Goal: Information Seeking & Learning: Learn about a topic

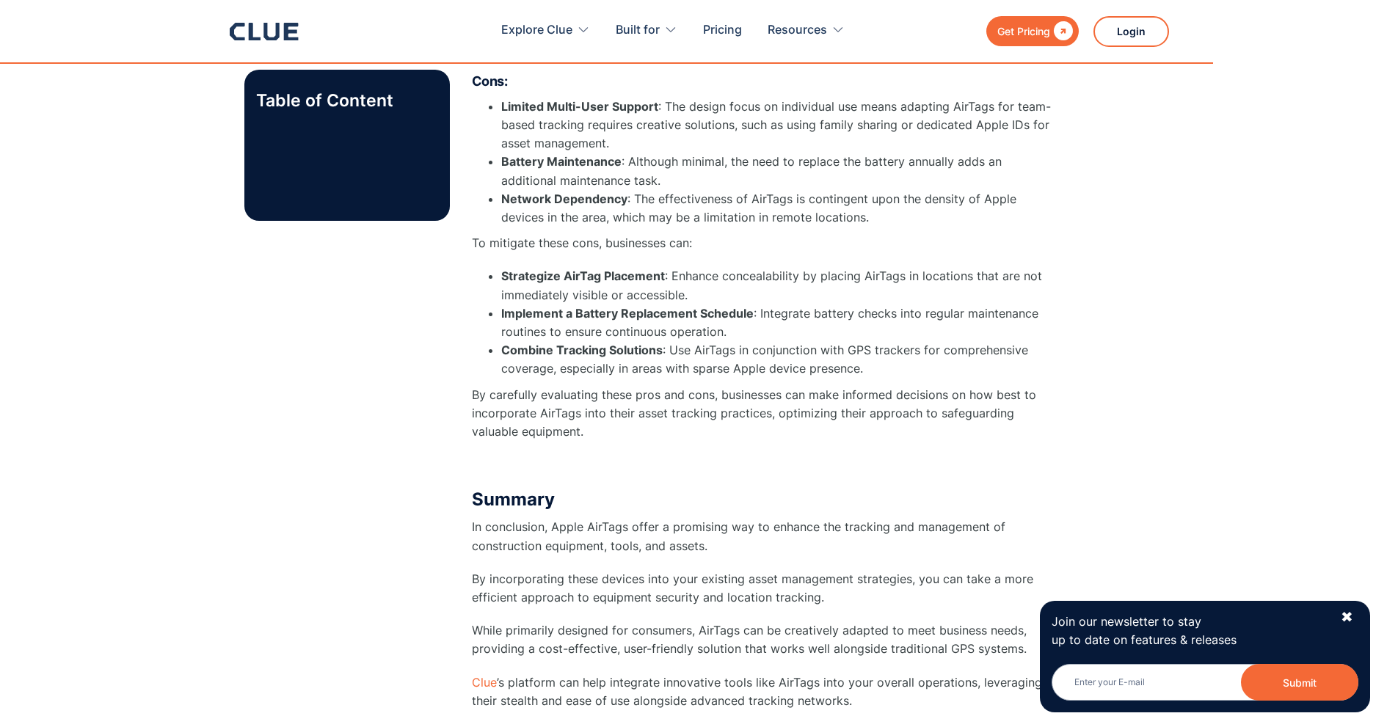
scroll to position [4698, 0]
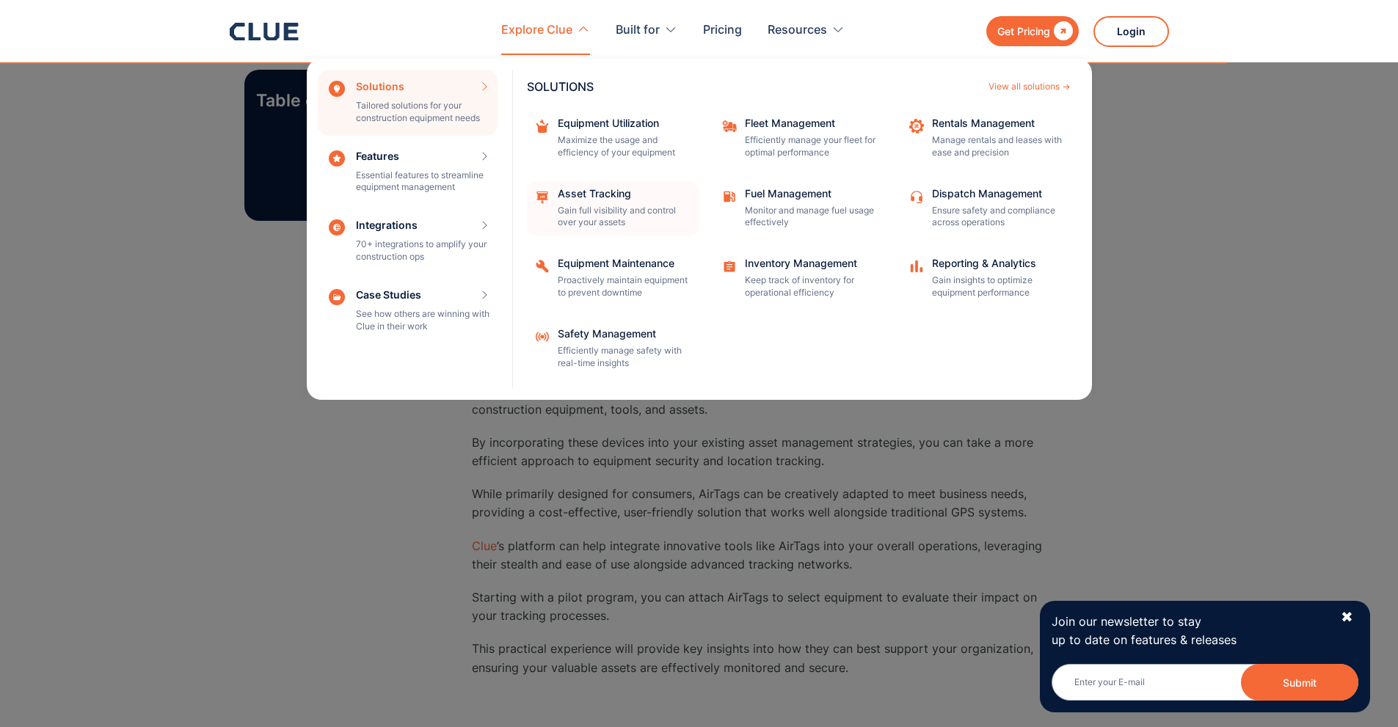
click at [617, 200] on div "Asset Tracking Gain full visibility and control over your assets" at bounding box center [624, 209] width 132 height 41
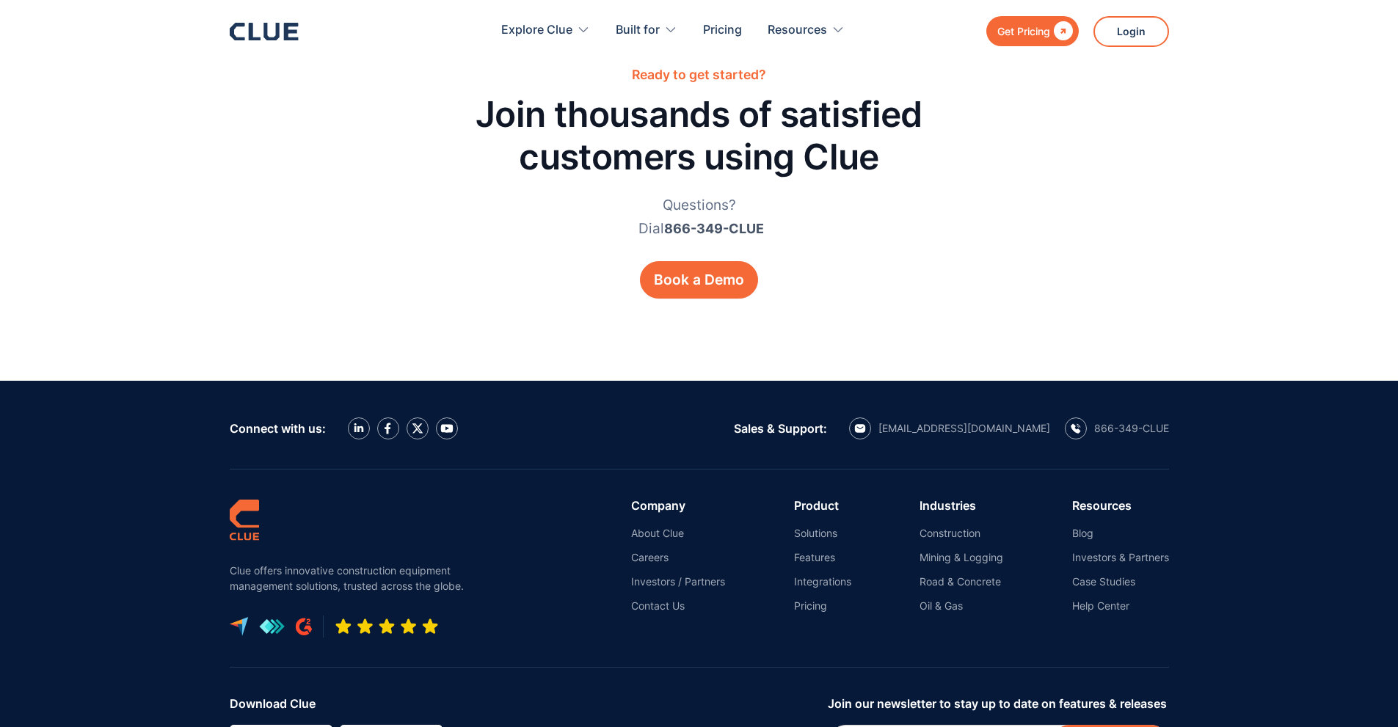
scroll to position [6969, 0]
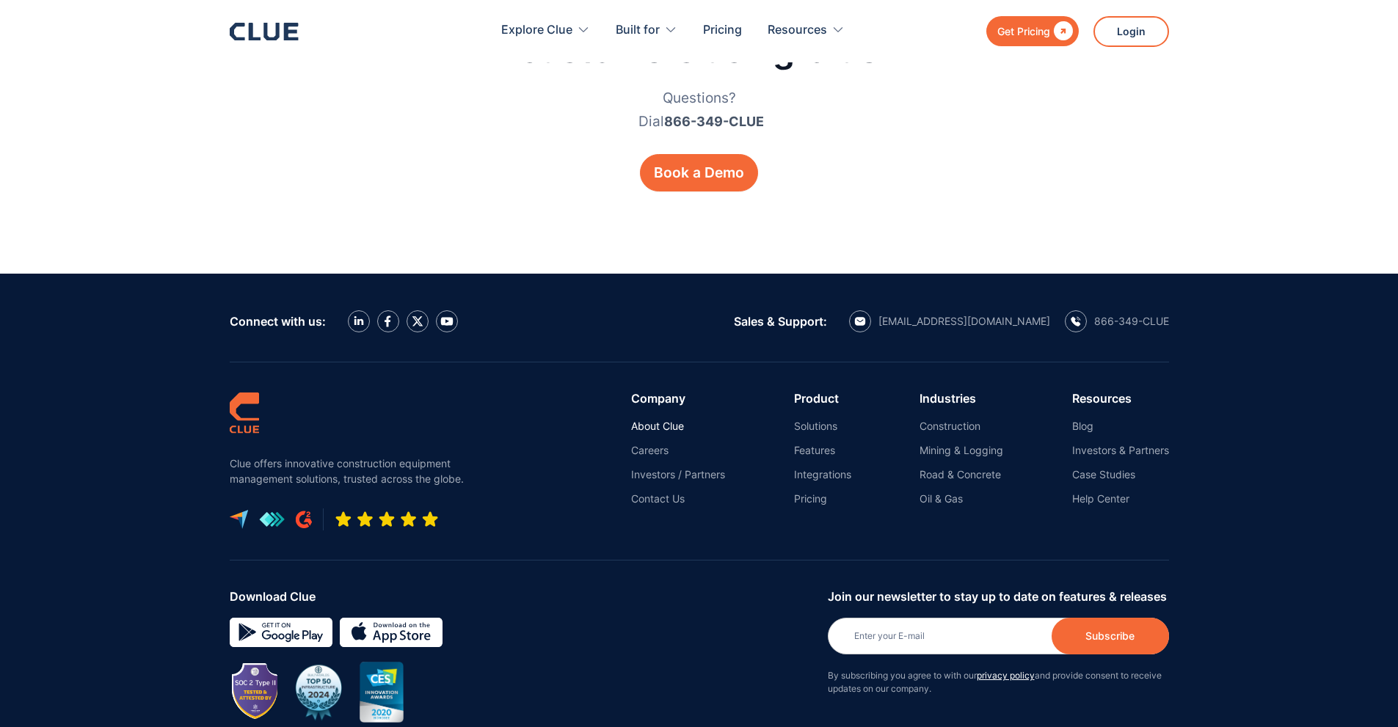
click at [659, 420] on link "About Clue" at bounding box center [678, 426] width 94 height 13
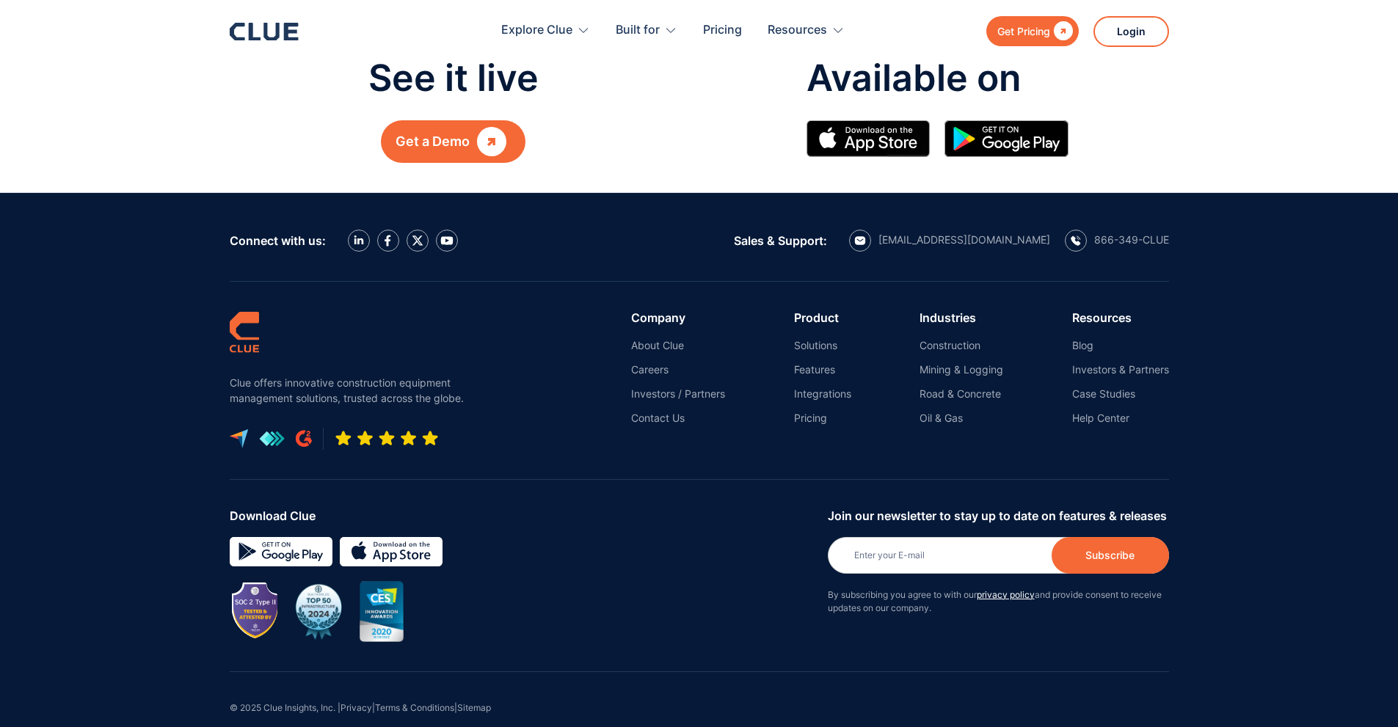
scroll to position [1709, 0]
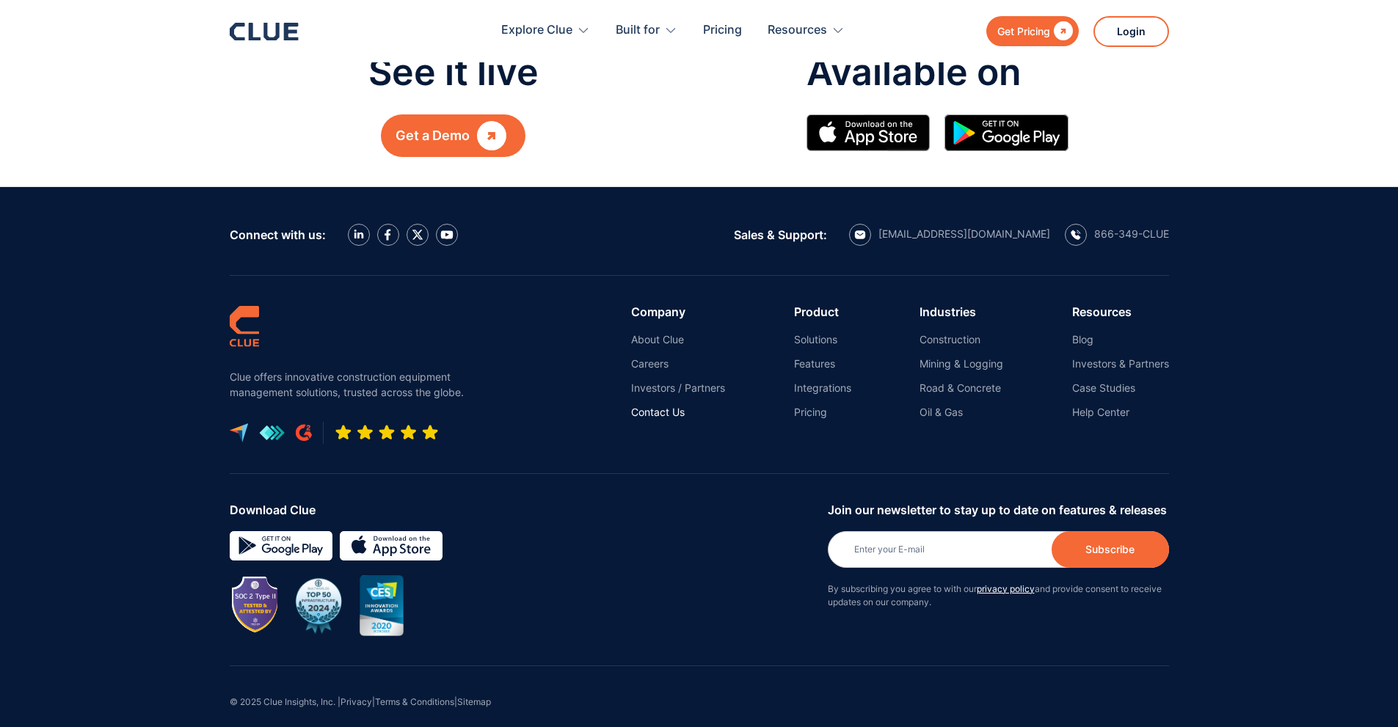
click at [683, 406] on link "Contact Us" at bounding box center [678, 412] width 94 height 13
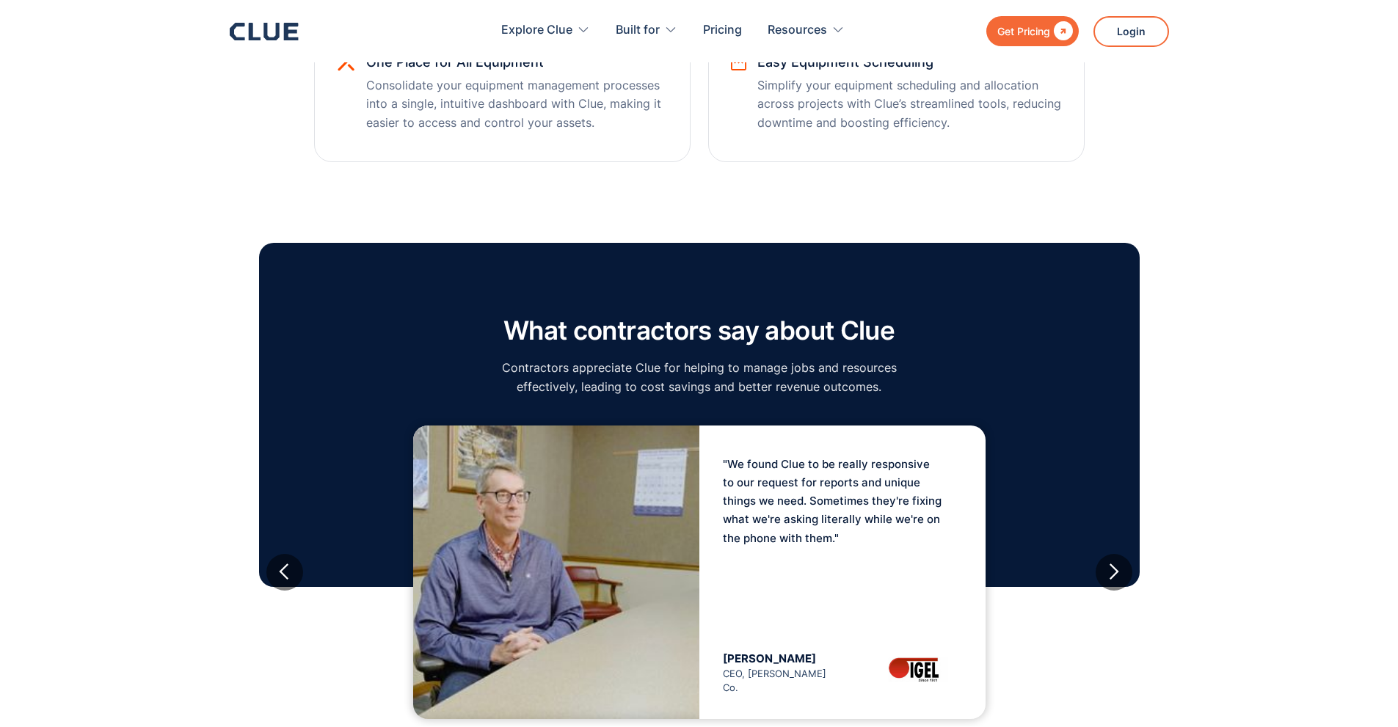
scroll to position [1395, 0]
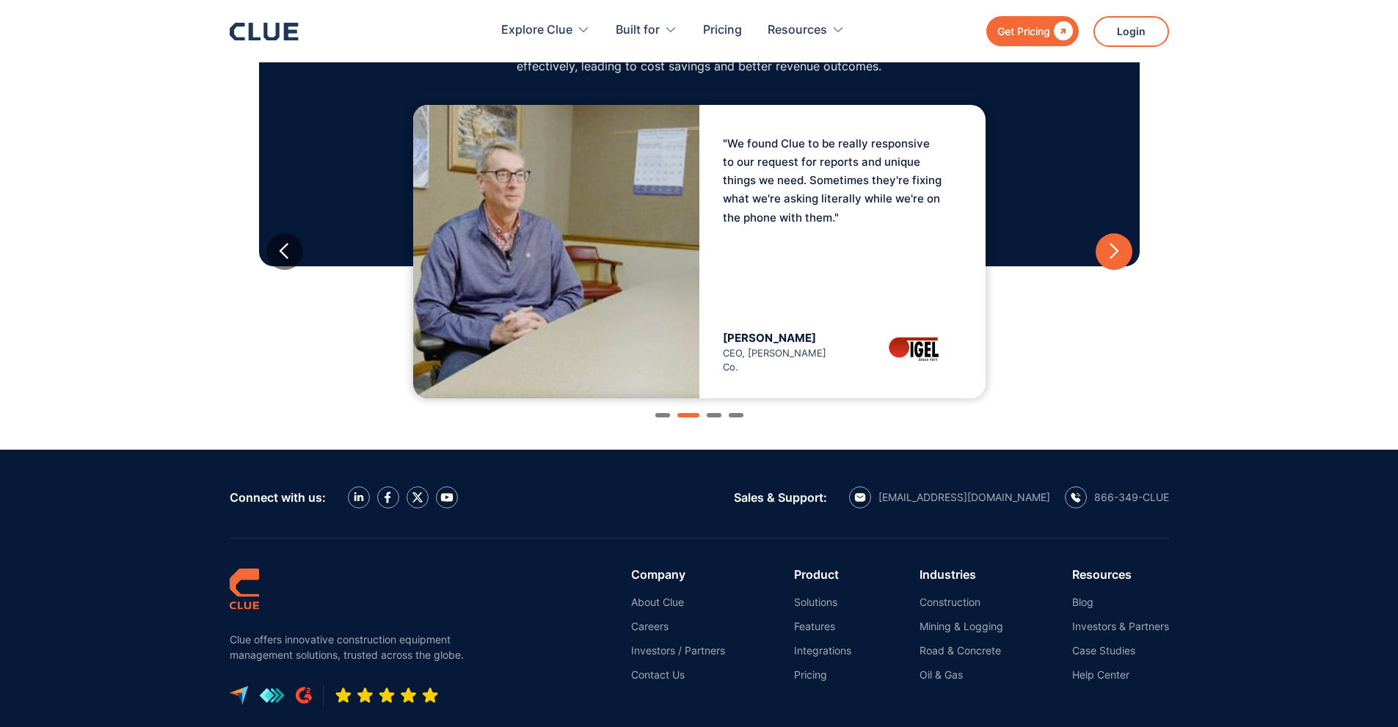
click at [1113, 241] on div "next slide" at bounding box center [1114, 251] width 37 height 37
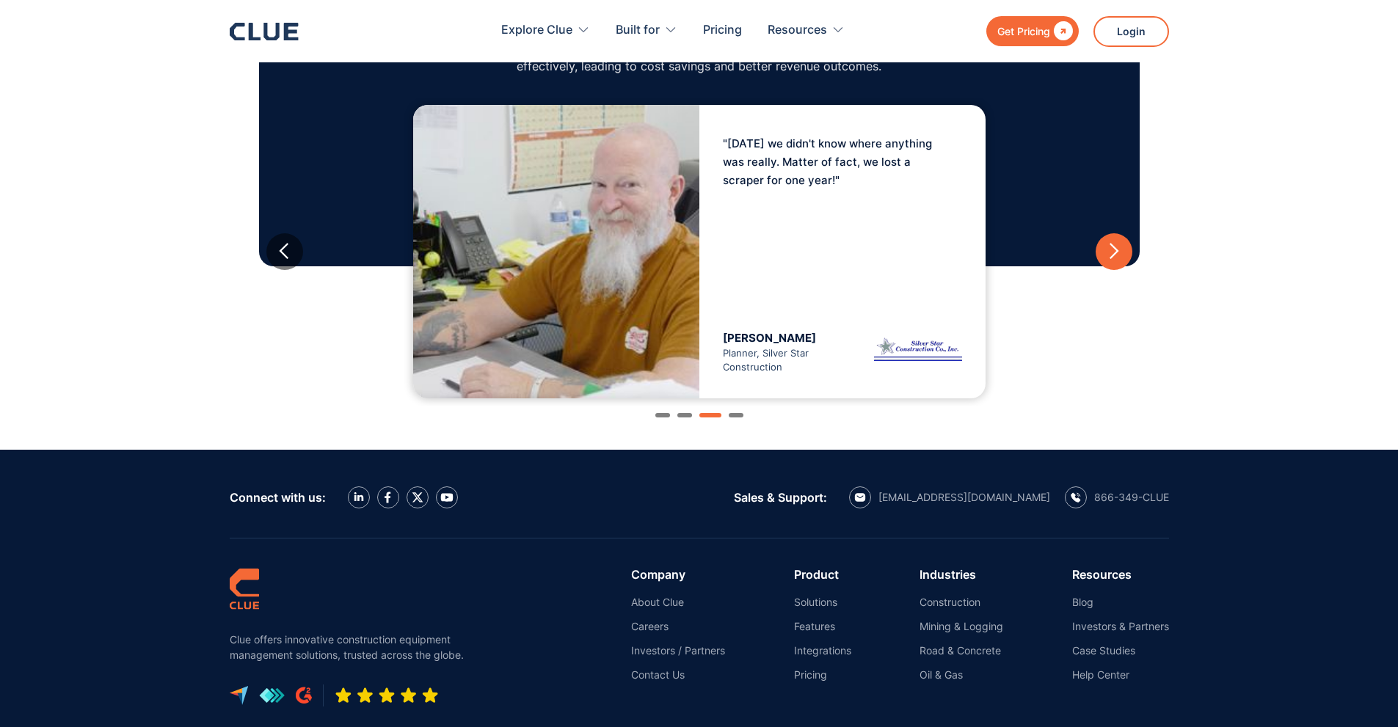
click at [1113, 241] on div "next slide" at bounding box center [1114, 251] width 37 height 37
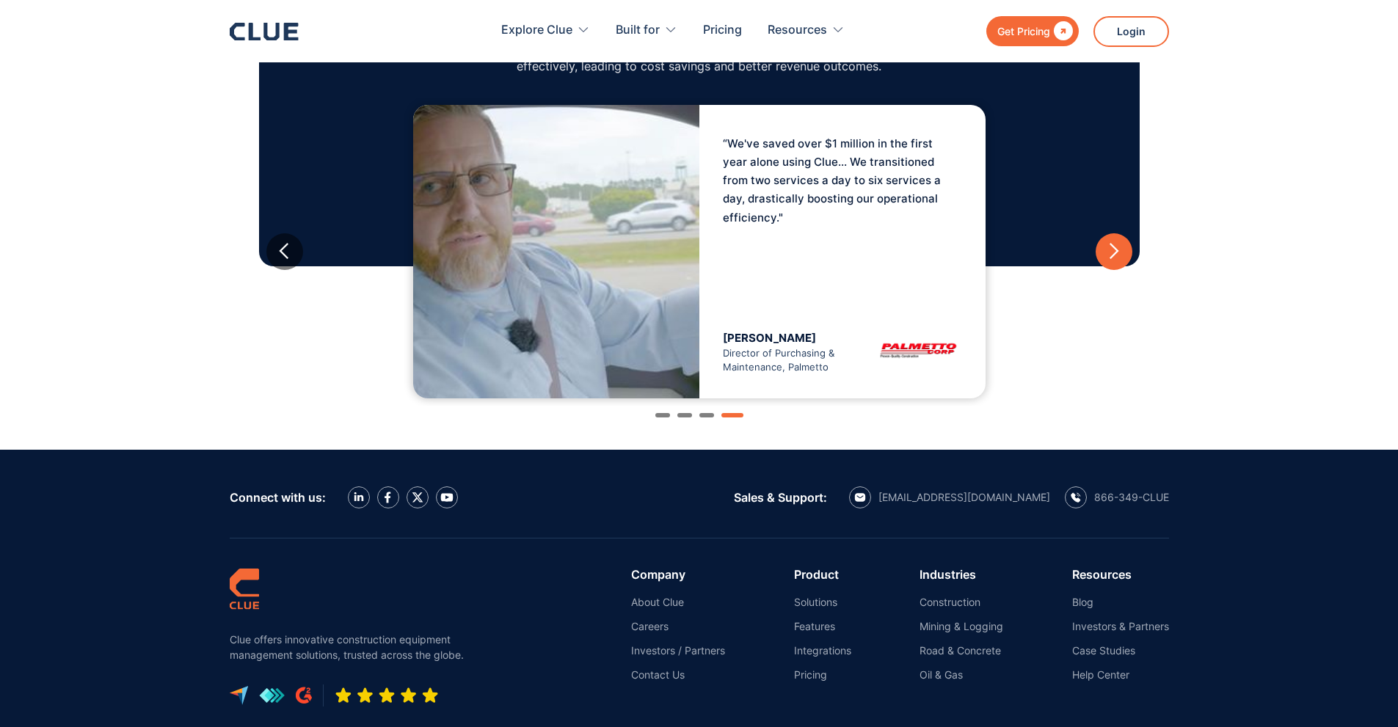
click at [1113, 241] on div "next slide" at bounding box center [1114, 251] width 37 height 37
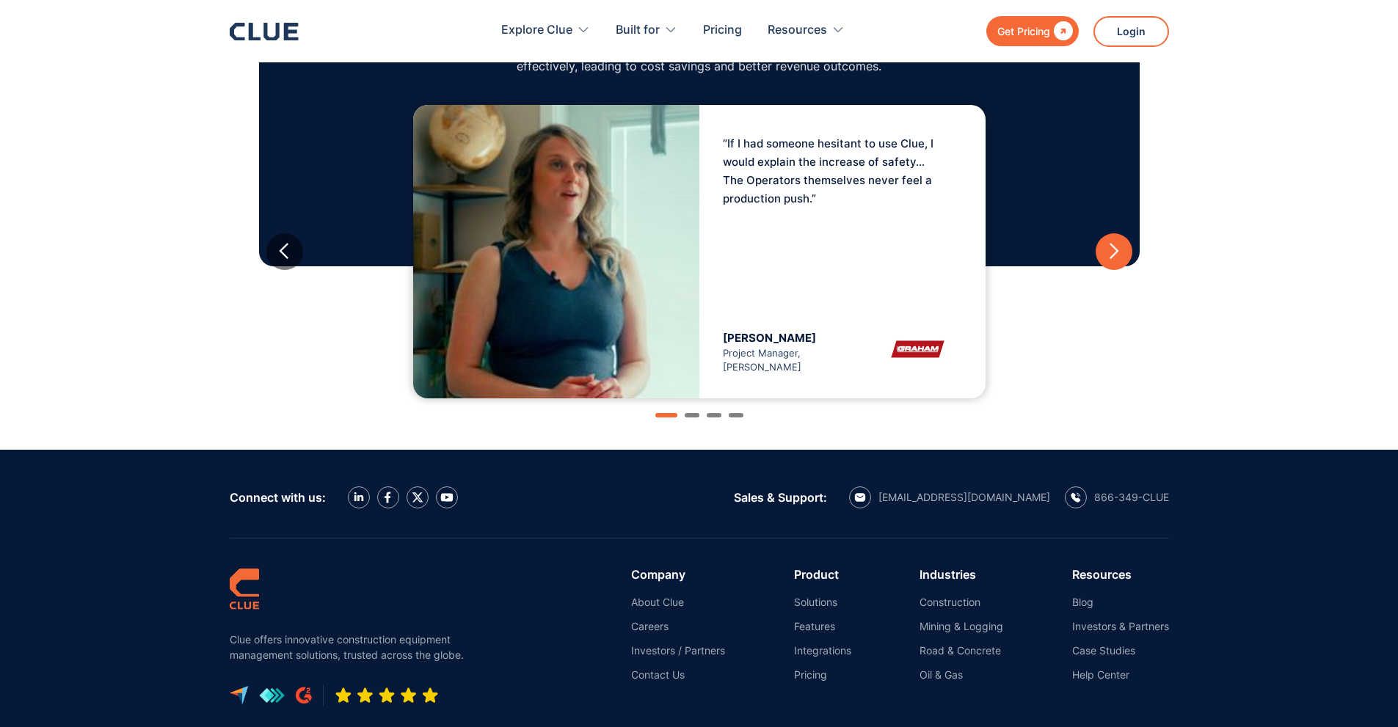
click at [1113, 241] on div "next slide" at bounding box center [1114, 251] width 37 height 37
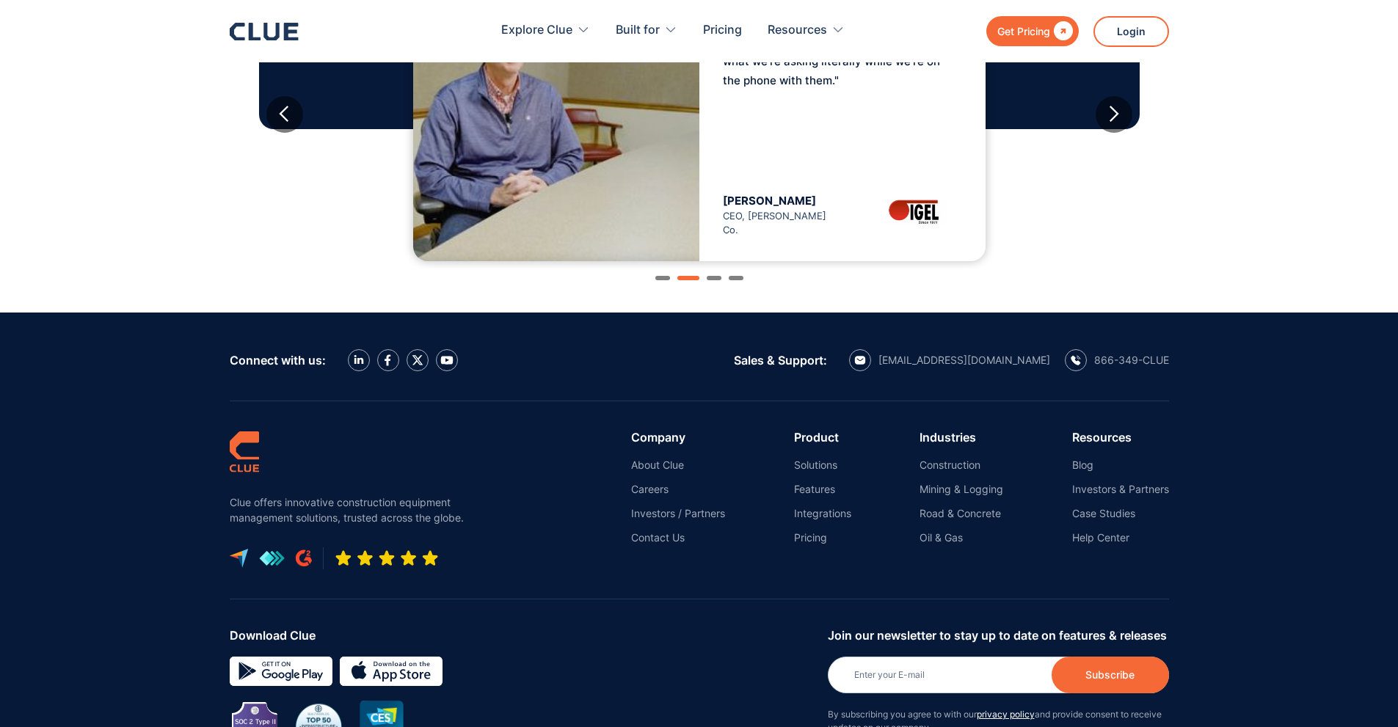
scroll to position [1541, 0]
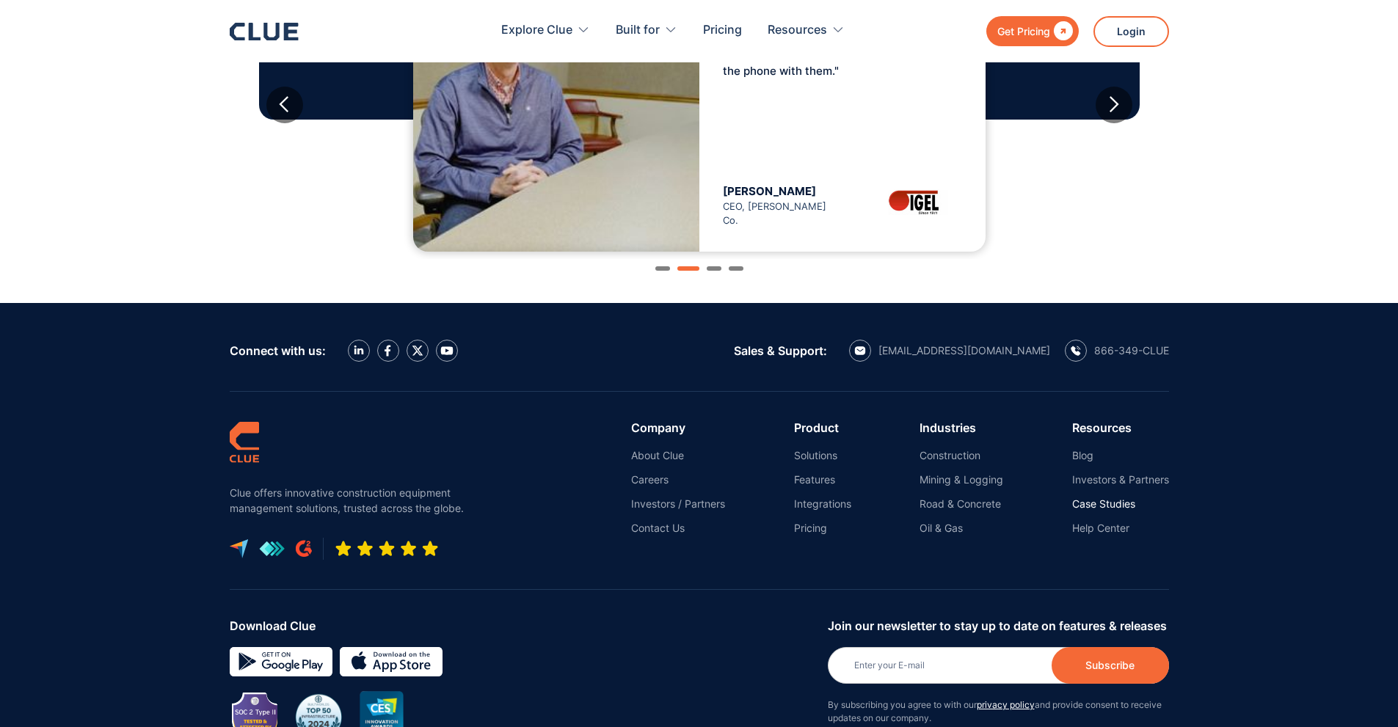
click at [1094, 499] on link "Case Studies" at bounding box center [1120, 504] width 97 height 13
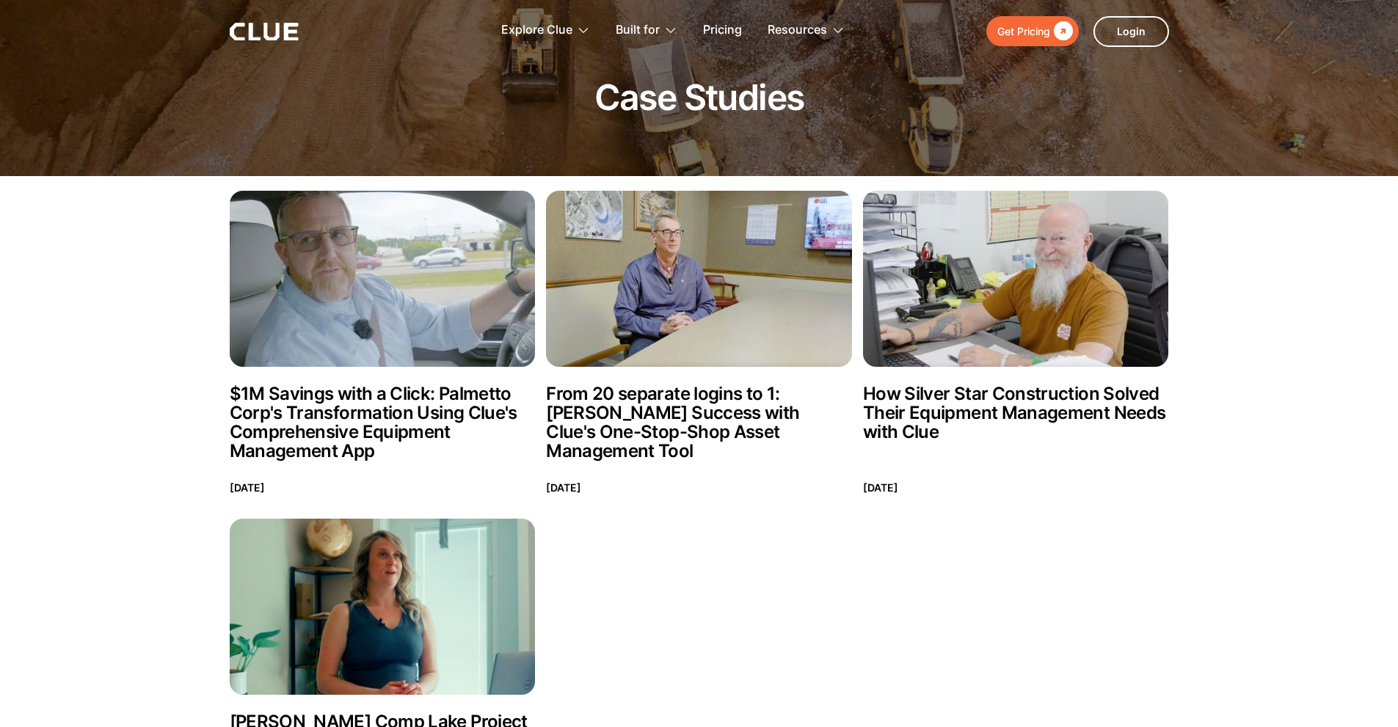
scroll to position [73, 0]
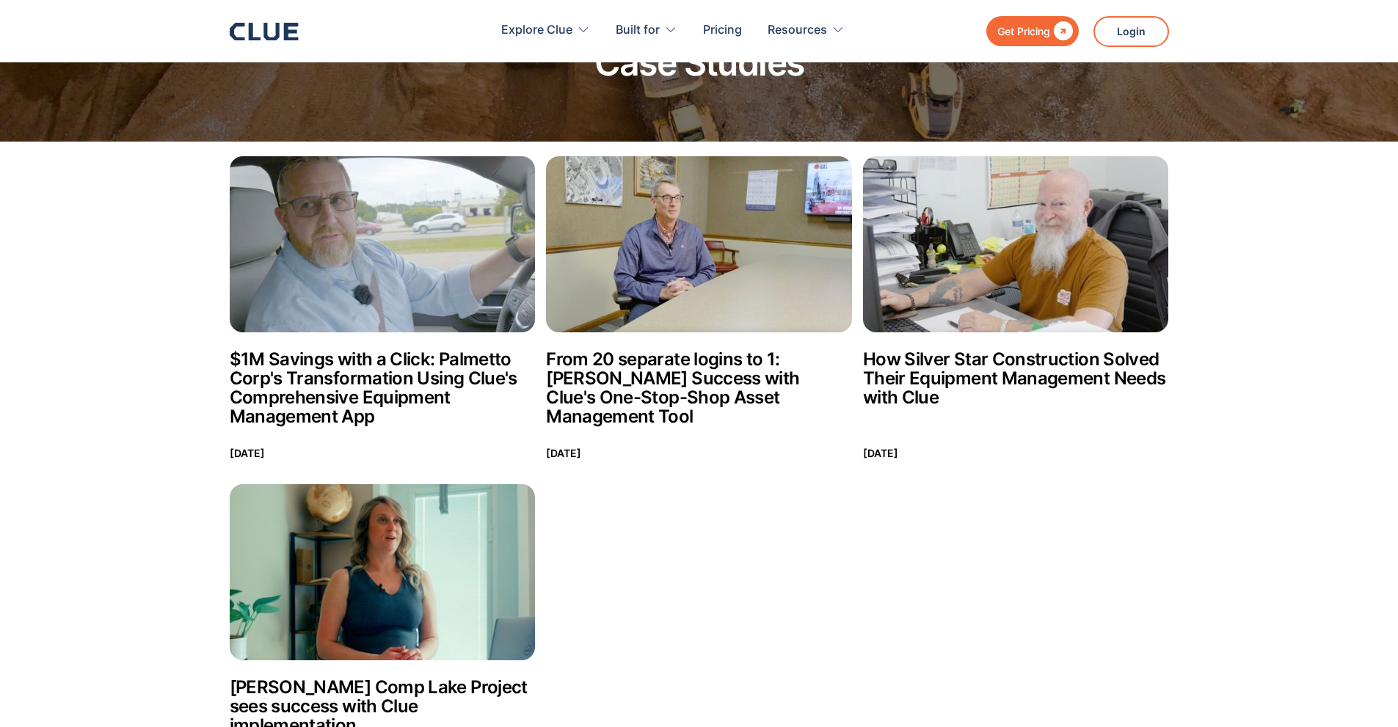
click at [468, 373] on h2 "$1M Savings with a Click: Palmetto Corp's Transformation Using Clue's Comprehen…" at bounding box center [383, 388] width 306 height 76
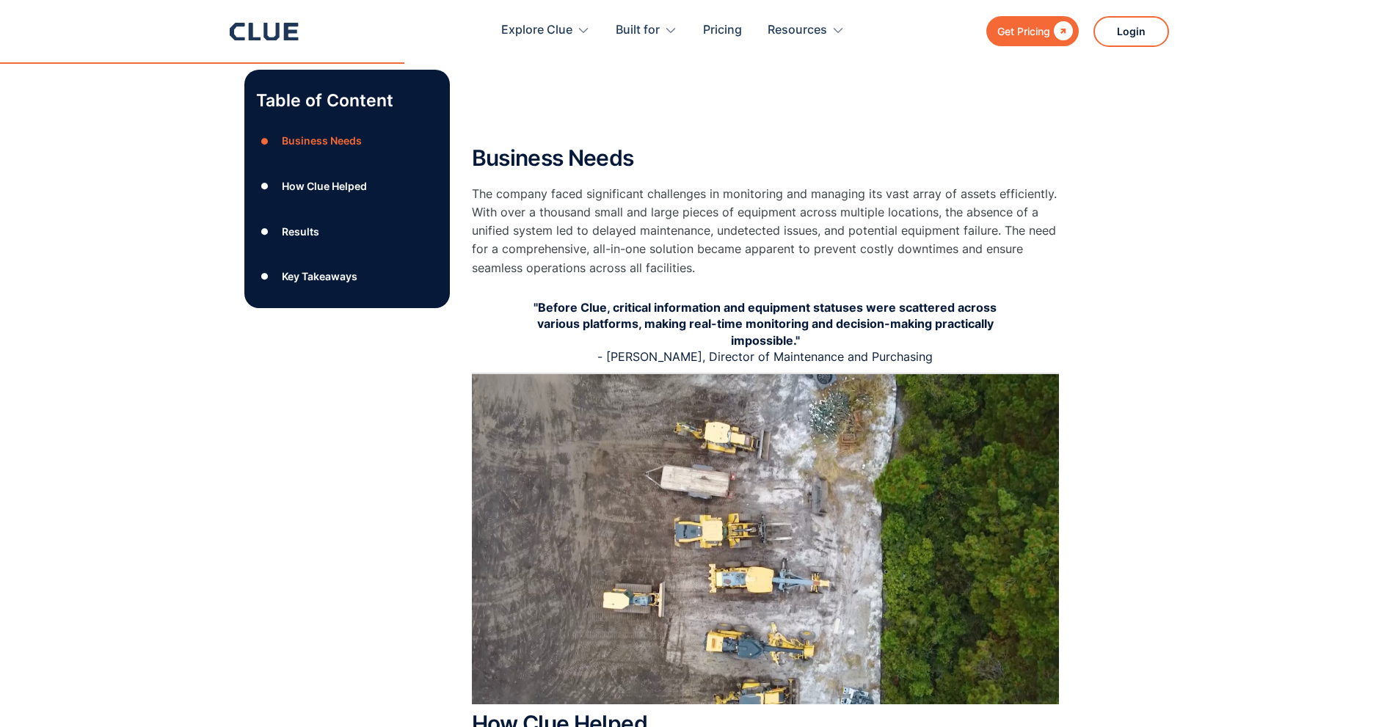
scroll to position [772, 0]
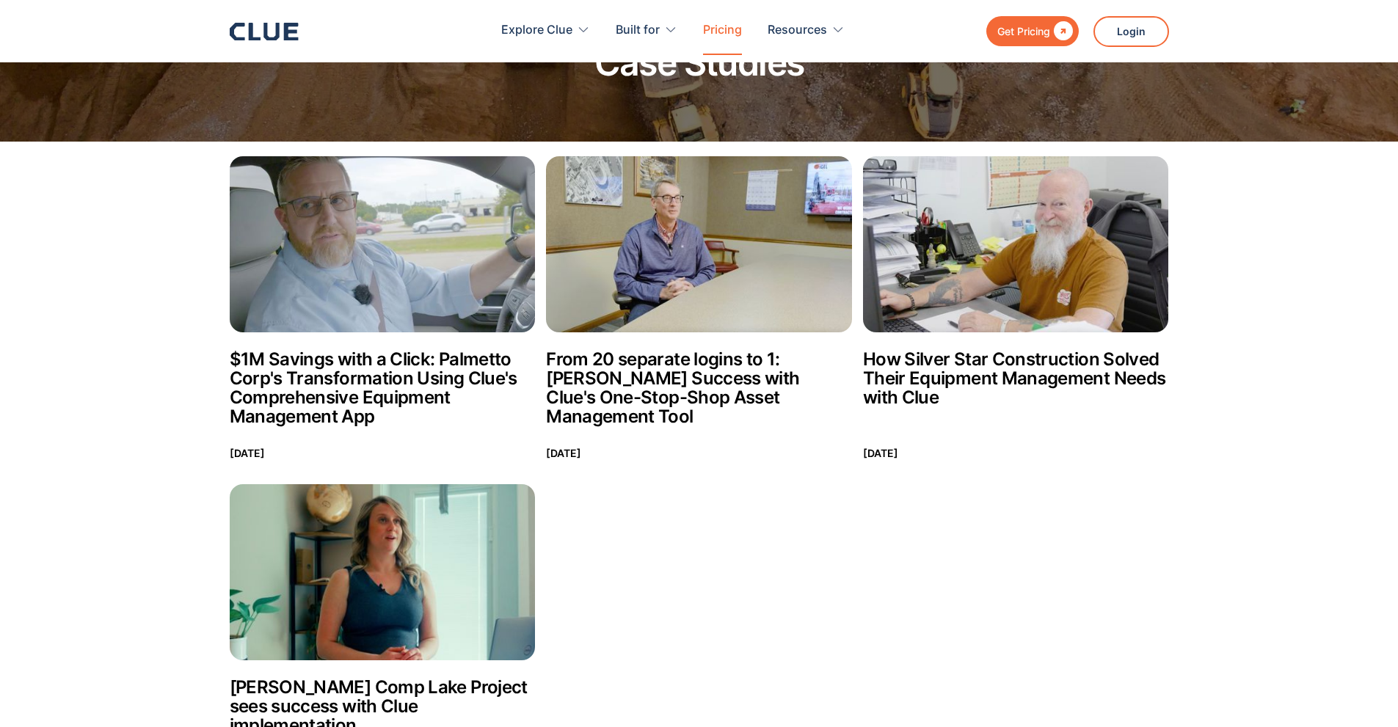
click at [730, 34] on link "Pricing" at bounding box center [722, 30] width 39 height 46
